Goal: Task Accomplishment & Management: Complete application form

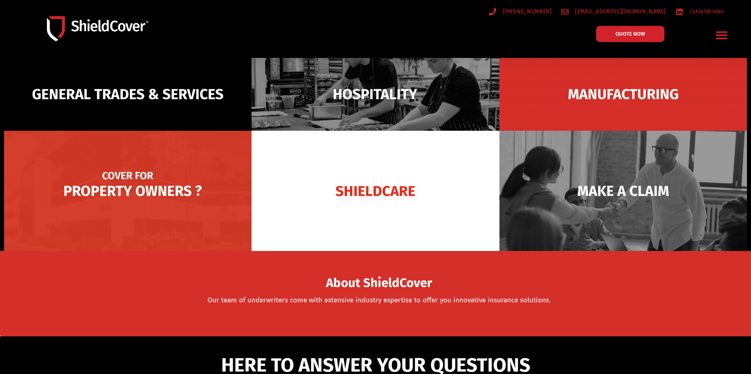
scroll to position [121, 0]
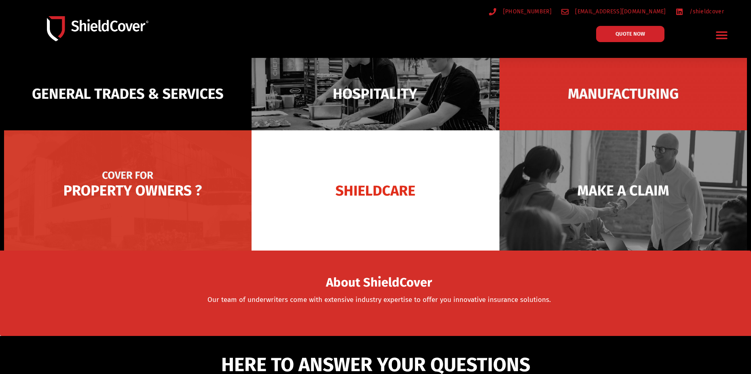
click at [148, 202] on img at bounding box center [128, 190] width 248 height 120
click at [147, 177] on img at bounding box center [128, 190] width 248 height 120
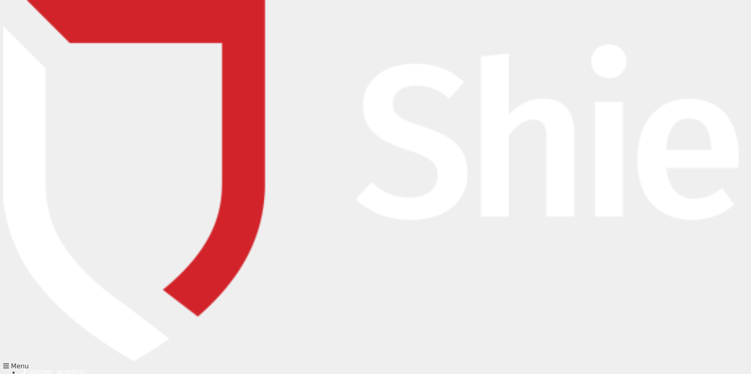
type input "[PERSON_NAME]"
type input "Anthonisz"
type input "[PERSON_NAME][EMAIL_ADDRESS][DOMAIN_NAME]"
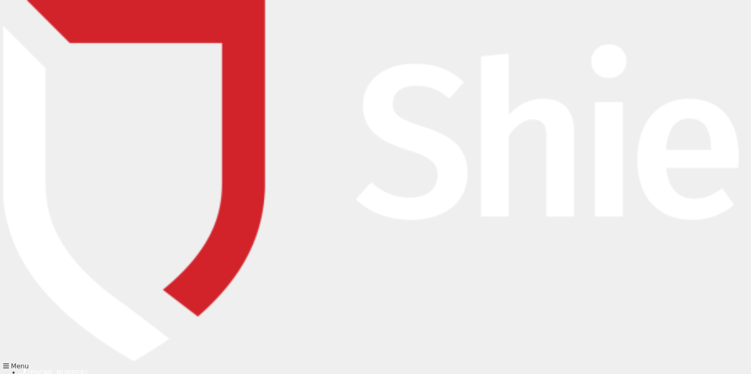
type input "0732512489"
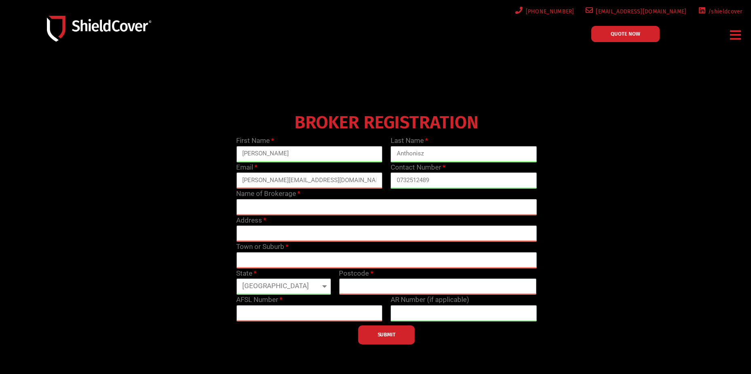
type input "Befor Pty Ltd"
type input "[PERSON_NAME][EMAIL_ADDRESS][DOMAIN_NAME]"
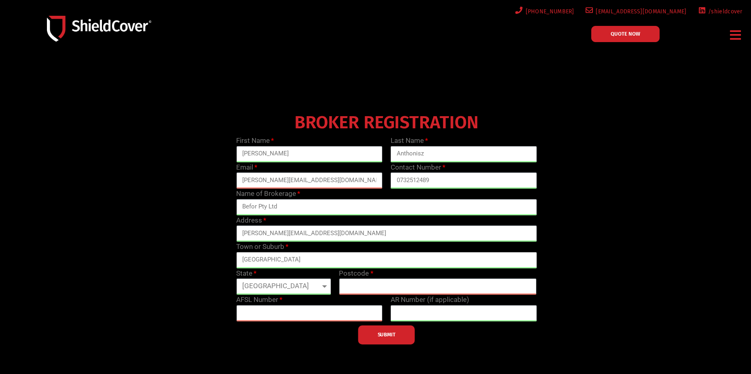
type input "Brisbane City"
type input "4000"
click at [278, 311] on input "text" at bounding box center [309, 313] width 146 height 16
type input "460382"
type input "1309635"
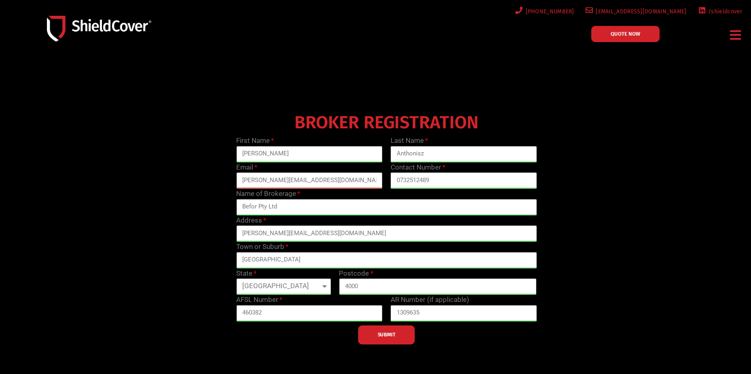
click at [375, 332] on button "SUBMIT" at bounding box center [386, 334] width 57 height 19
